Goal: Task Accomplishment & Management: Use online tool/utility

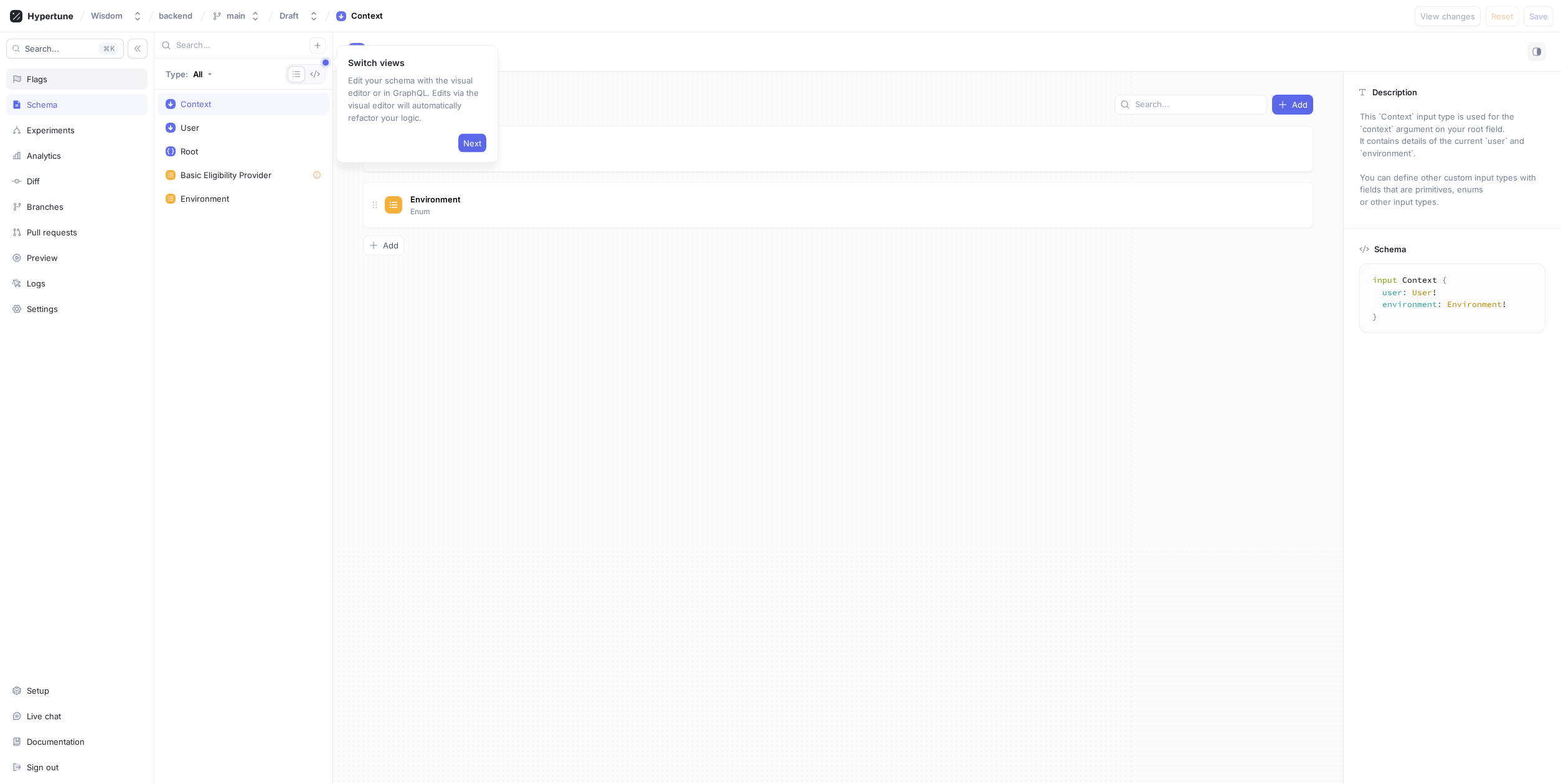
click at [73, 81] on div "Flags" at bounding box center [76, 79] width 130 height 10
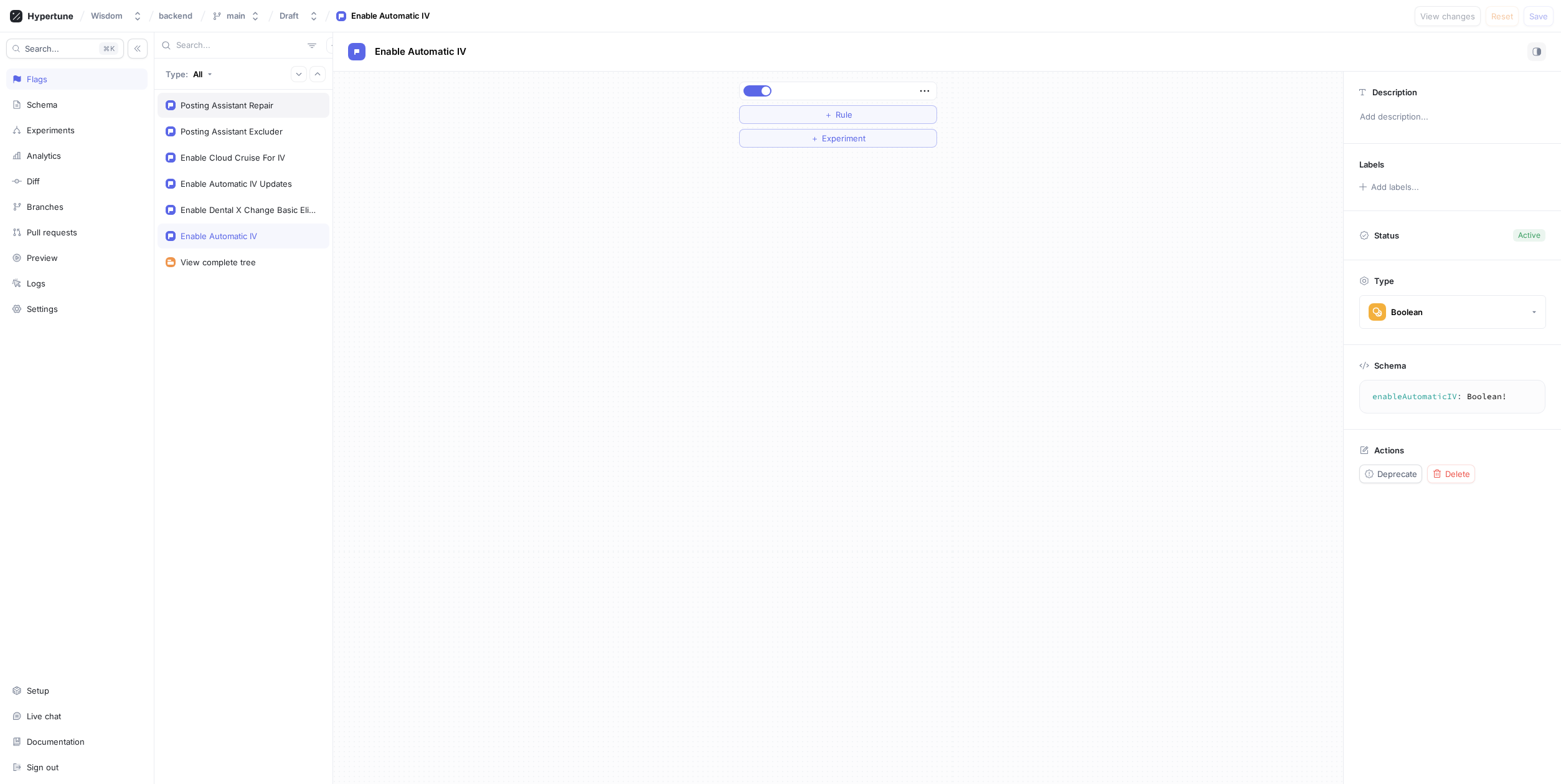
click at [251, 111] on div "Posting Assistant Repair" at bounding box center [243, 105] width 172 height 25
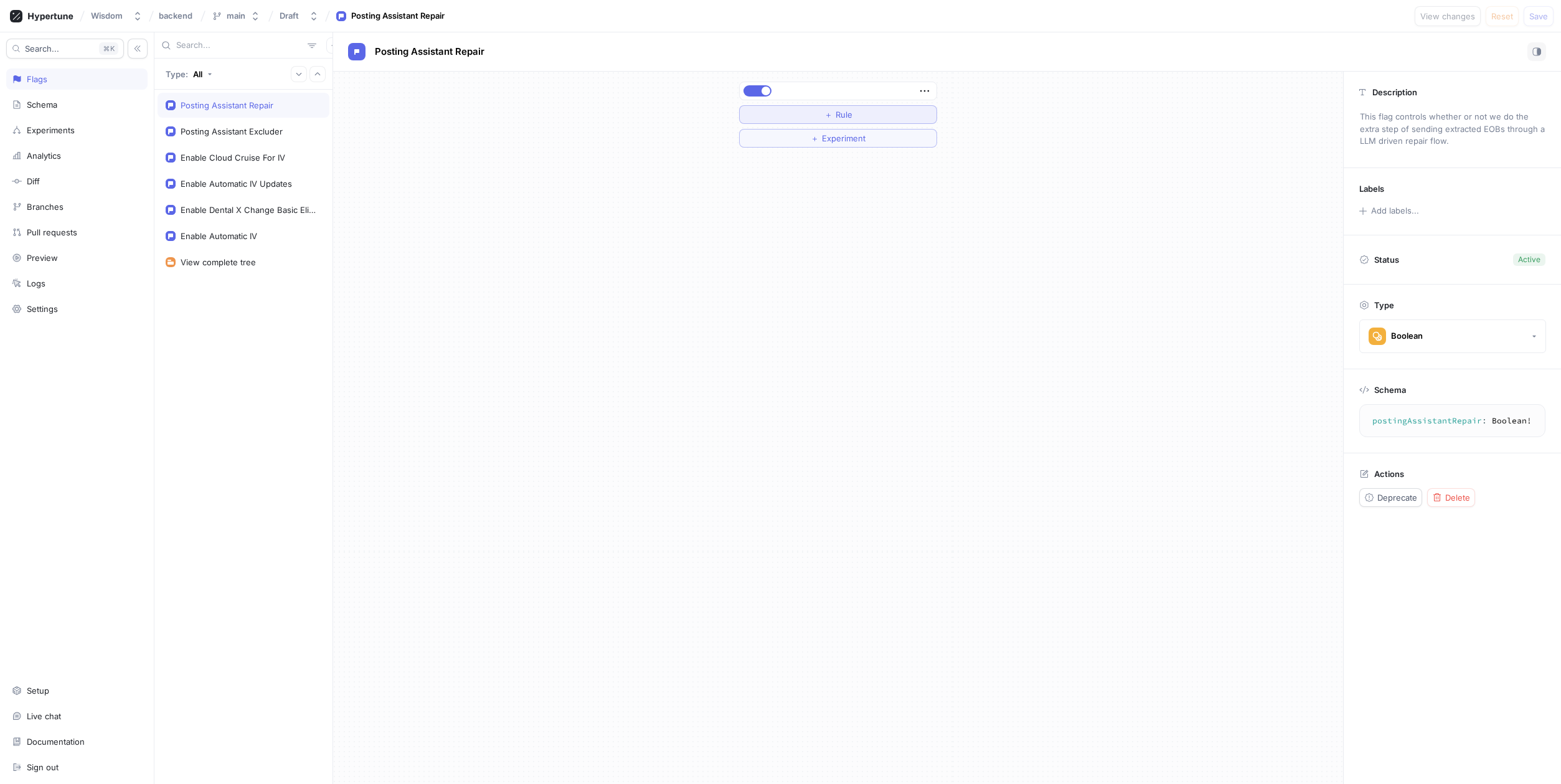
click at [850, 118] on span "Rule" at bounding box center [844, 115] width 17 height 7
click at [227, 120] on div "Posting Assistant Excluder" at bounding box center [243, 132] width 172 height 25
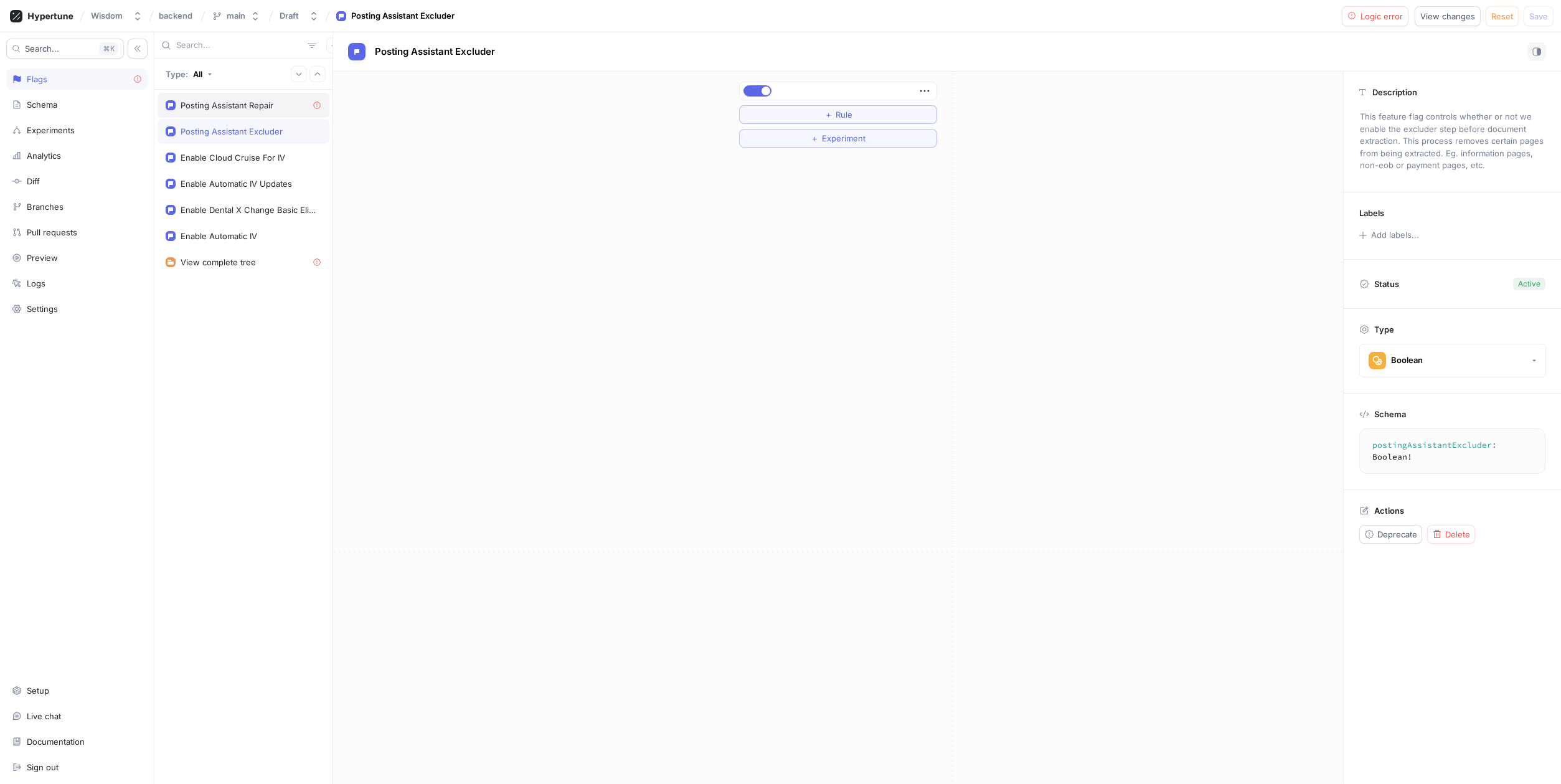
click at [232, 108] on div "Posting Assistant Repair" at bounding box center [227, 105] width 93 height 10
type textarea "postingAssistantRepair: Boolean!"
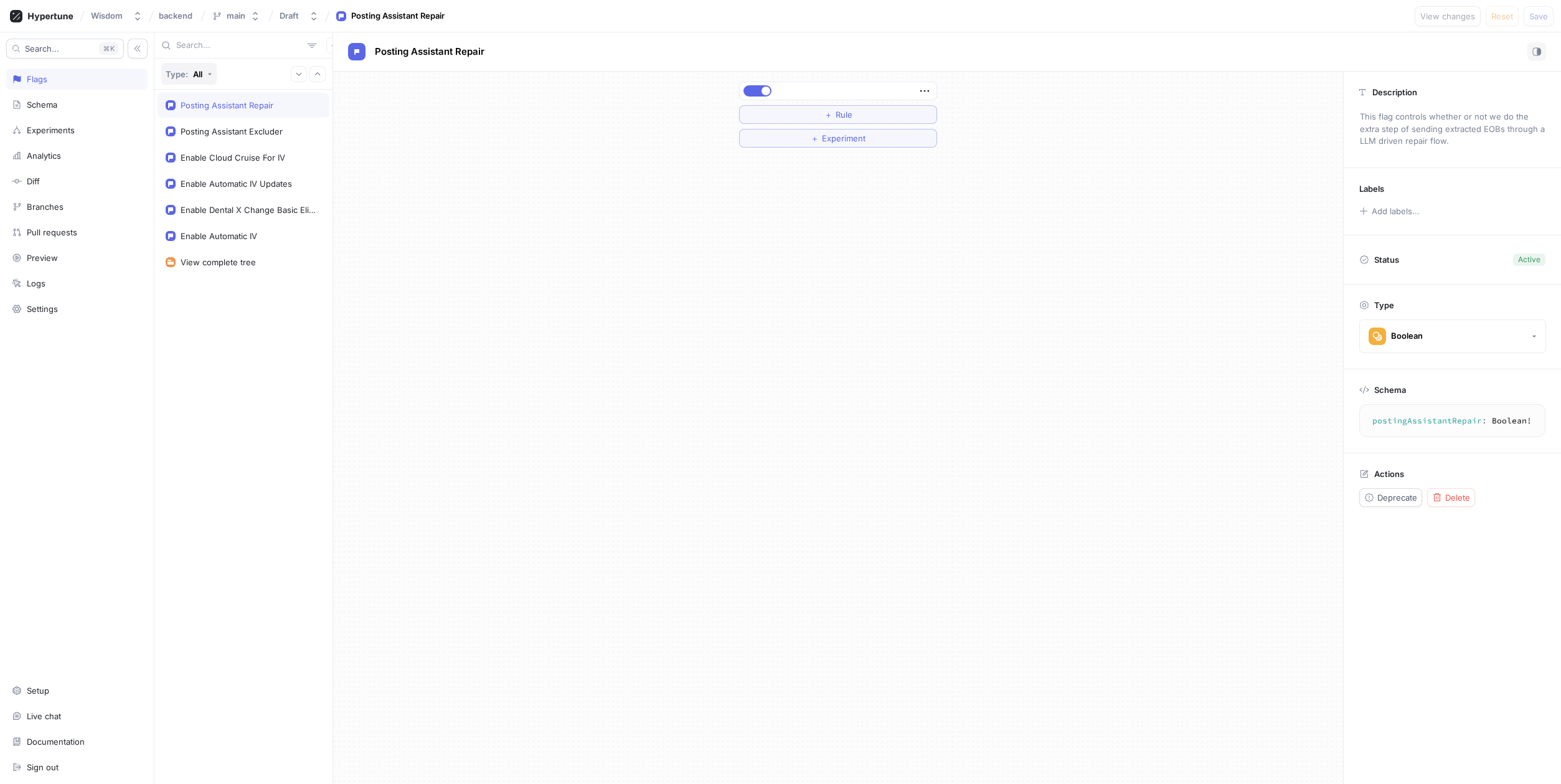
click at [211, 72] on icon "button" at bounding box center [209, 74] width 5 height 5
click at [211, 70] on button "Type: All" at bounding box center [189, 74] width 55 height 22
click at [934, 94] on div at bounding box center [838, 91] width 197 height 17
click at [925, 91] on icon "button" at bounding box center [924, 91] width 14 height 14
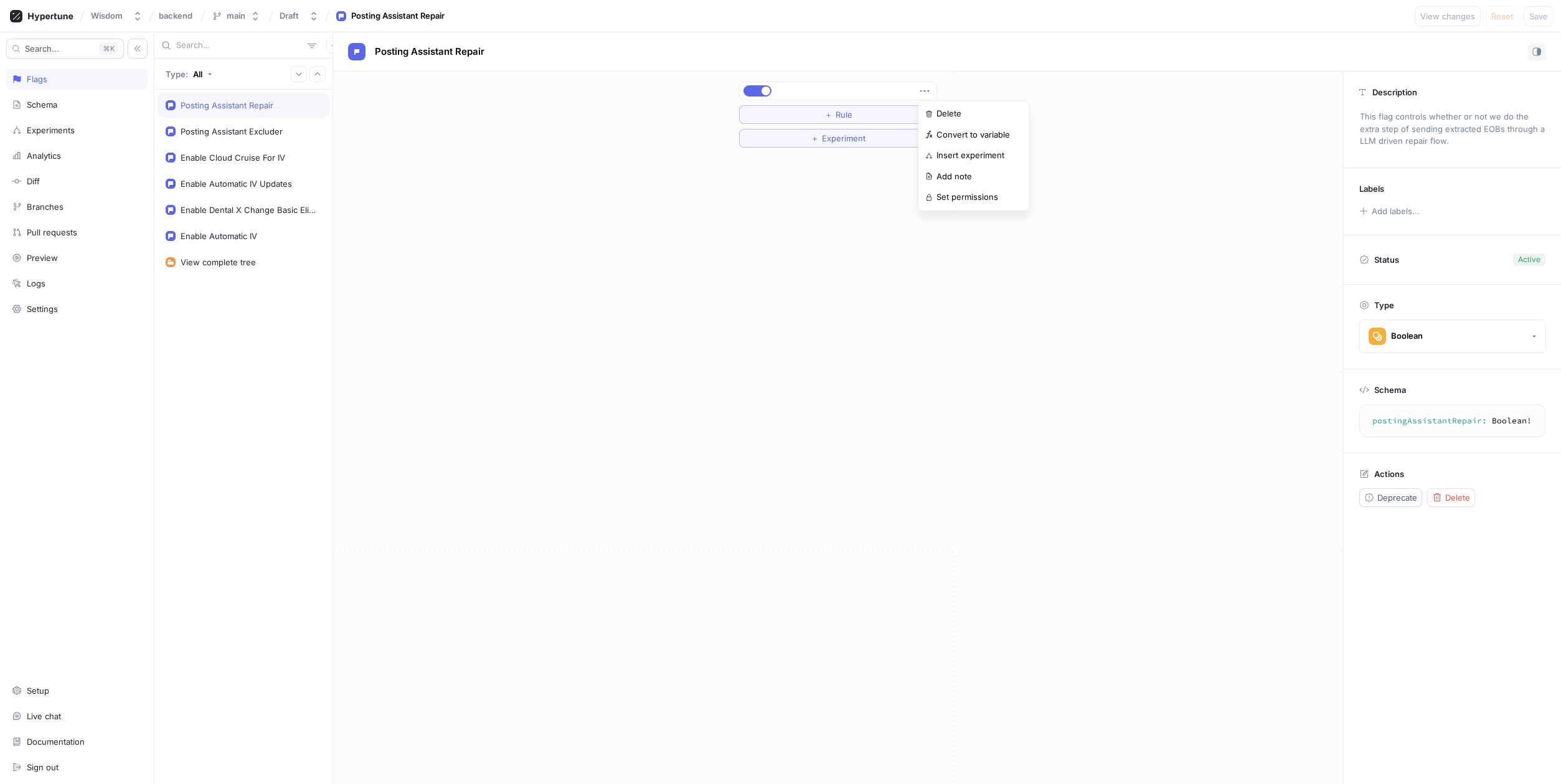
click at [1078, 107] on div "＋ Rule ＋ Experiment" at bounding box center [838, 115] width 1010 height 86
click at [759, 91] on button "button" at bounding box center [757, 90] width 28 height 11
click at [1534, 13] on span "Save" at bounding box center [1539, 16] width 19 height 7
